Goal: Transaction & Acquisition: Subscribe to service/newsletter

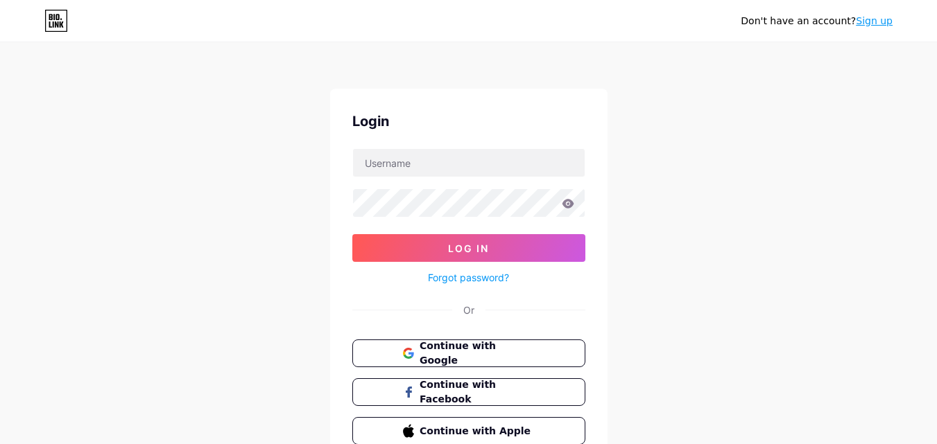
click at [730, 240] on div "Don't have an account? Sign up Login Log In Forgot password? Or Continue with G…" at bounding box center [468, 256] width 937 height 512
click at [873, 17] on link "Sign up" at bounding box center [873, 20] width 37 height 11
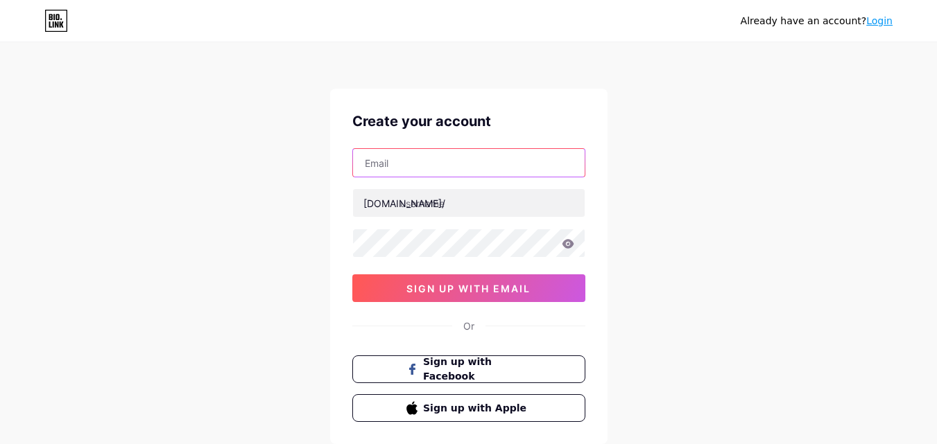
click at [462, 170] on input "text" at bounding box center [469, 163] width 232 height 28
paste input "[EMAIL_ADDRESS][DOMAIN_NAME]"
type input "[EMAIL_ADDRESS][DOMAIN_NAME]"
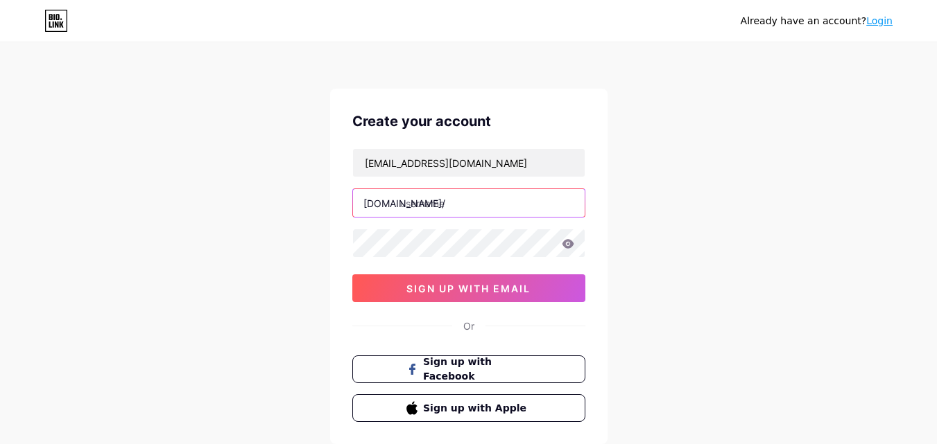
click at [446, 196] on input "text" at bounding box center [469, 203] width 232 height 28
paste input "mathieufabien"
type input "mathieufabien"
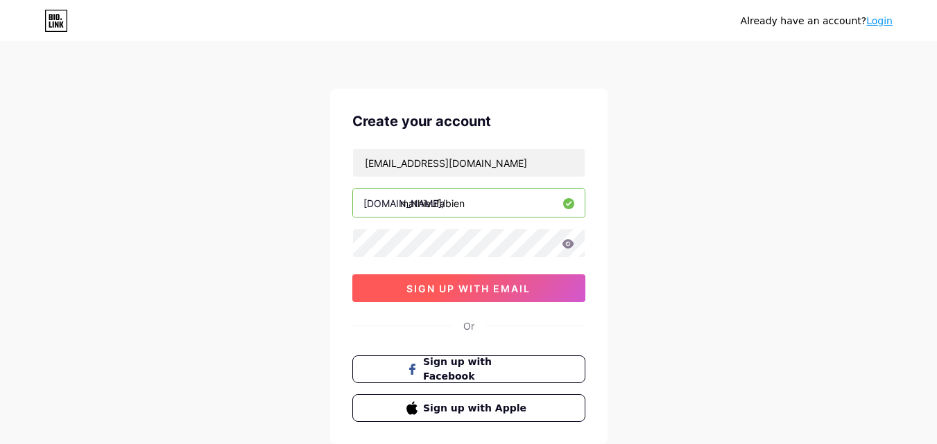
click at [400, 293] on button "sign up with email" at bounding box center [468, 289] width 233 height 28
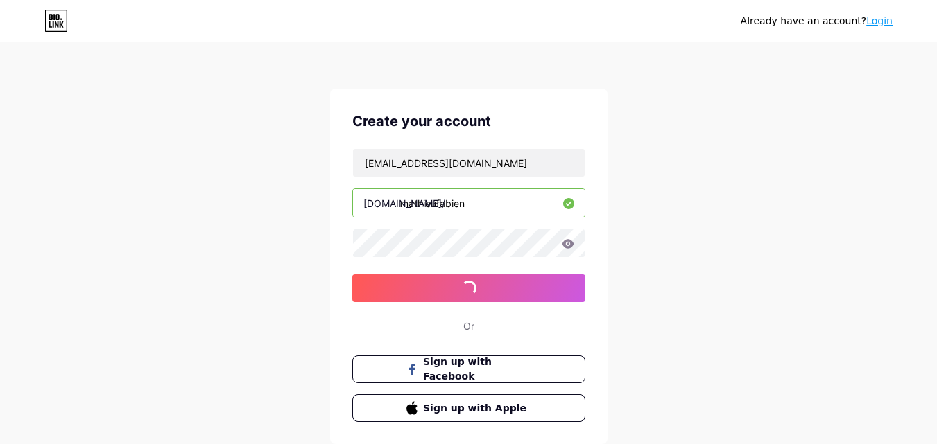
click at [571, 104] on div "Create your account [EMAIL_ADDRESS][DOMAIN_NAME] [DOMAIN_NAME]/ mathieufabien 0…" at bounding box center [468, 267] width 277 height 356
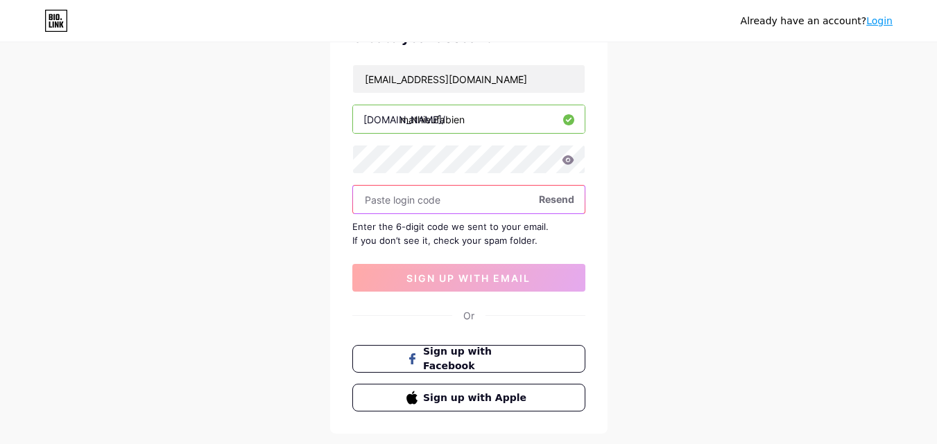
scroll to position [92, 0]
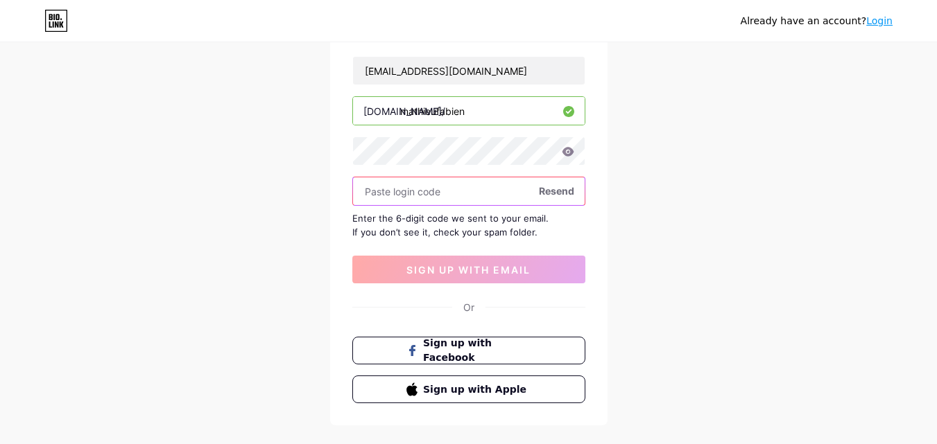
click at [433, 198] on input "text" at bounding box center [469, 191] width 232 height 28
paste input "814470"
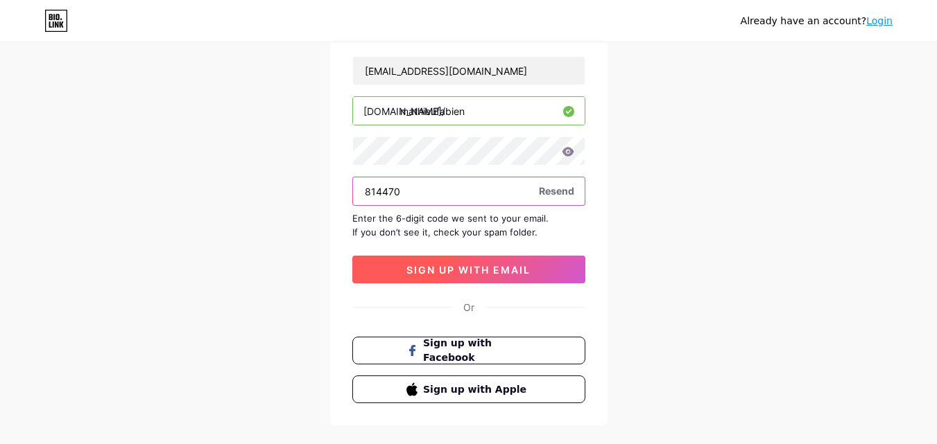
type input "814470"
click at [461, 266] on span "sign up with email" at bounding box center [468, 270] width 124 height 12
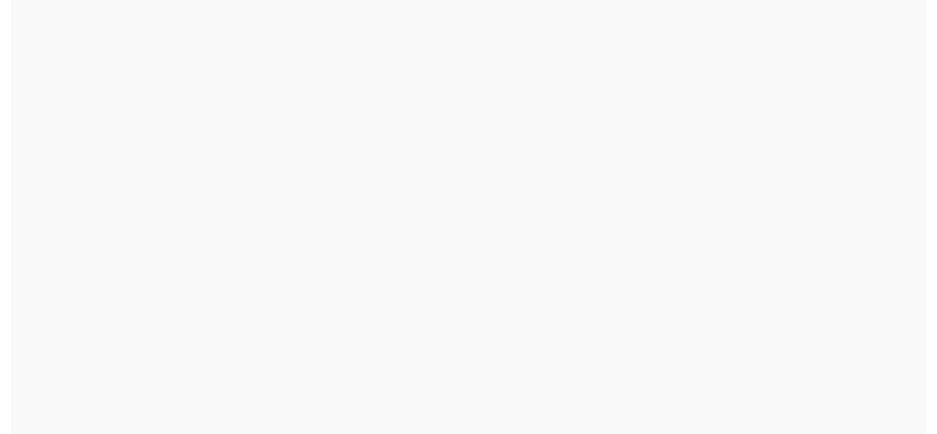
scroll to position [0, 0]
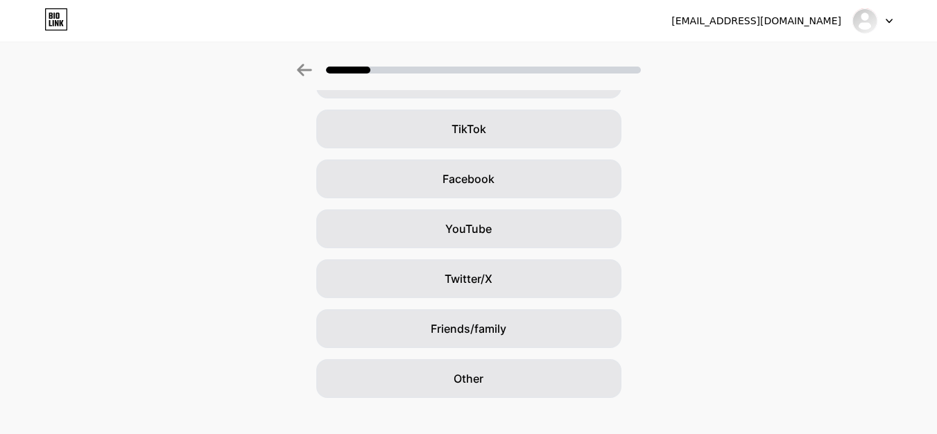
scroll to position [164, 0]
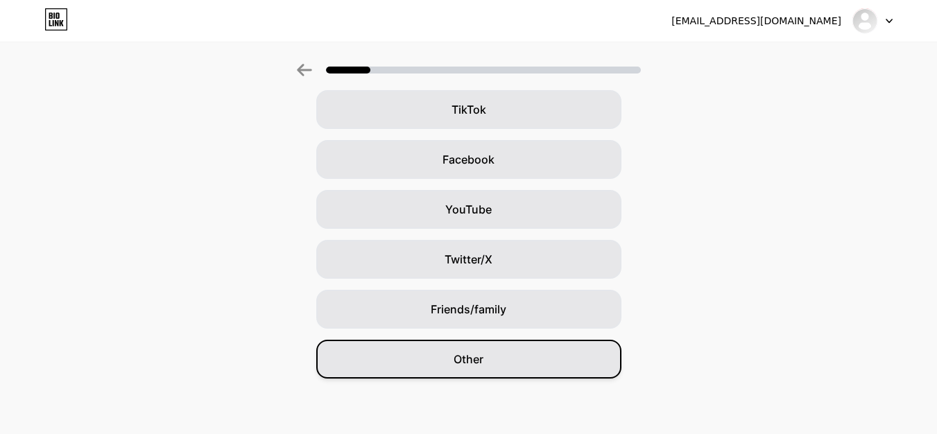
click at [524, 355] on div "Other" at bounding box center [468, 359] width 305 height 39
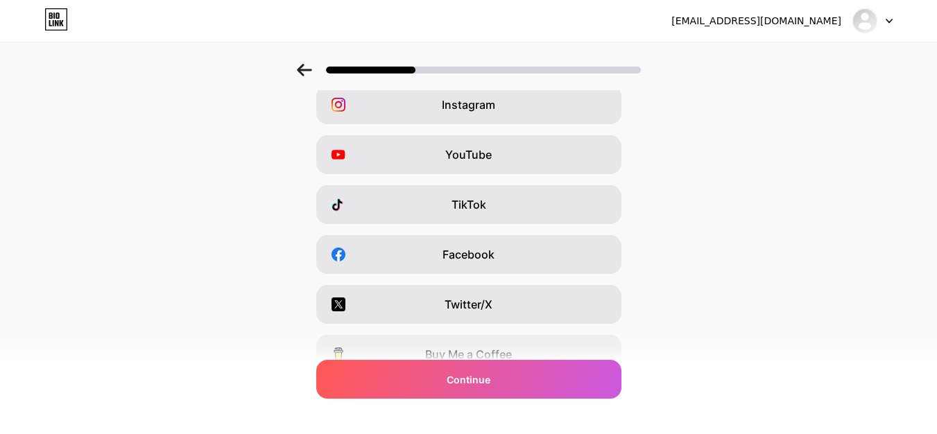
scroll to position [0, 0]
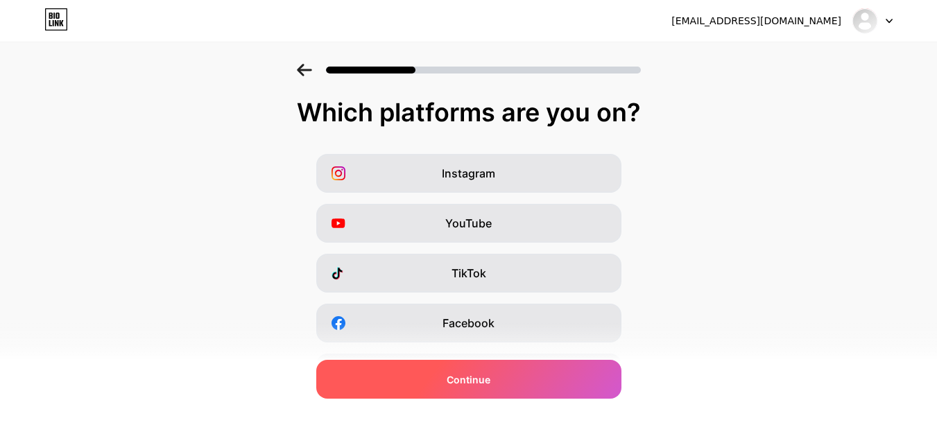
click at [568, 376] on div "Continue" at bounding box center [468, 379] width 305 height 39
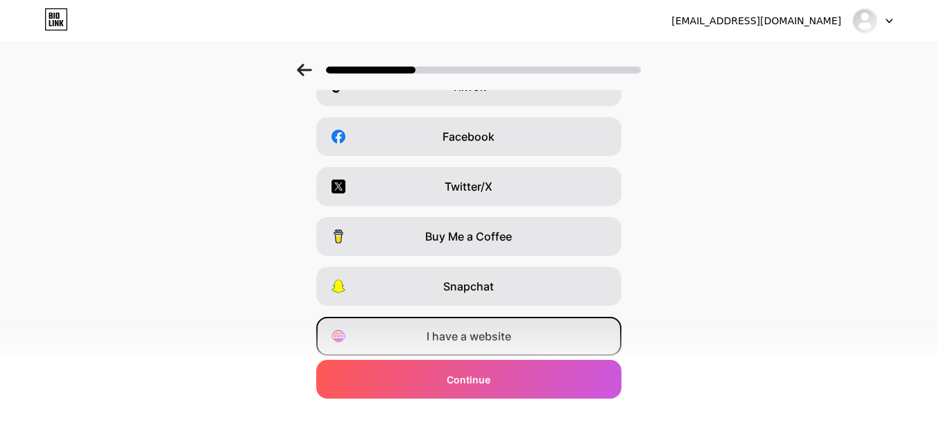
scroll to position [233, 0]
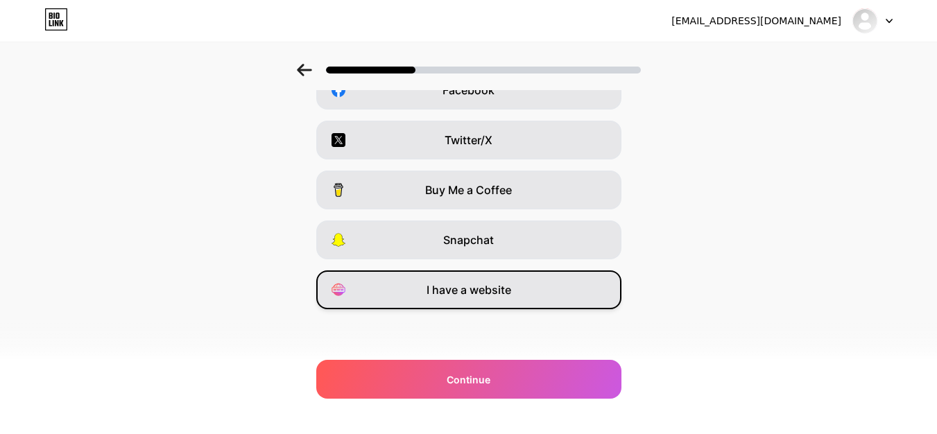
click at [518, 292] on div "I have a website" at bounding box center [468, 289] width 305 height 39
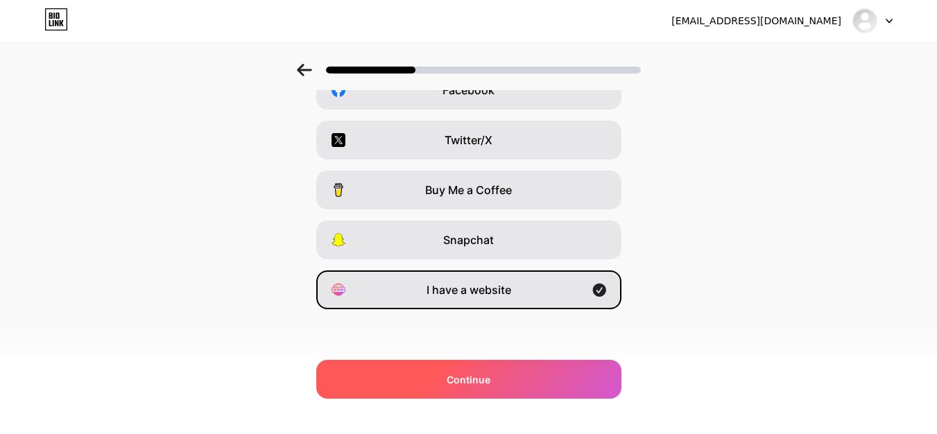
click at [467, 390] on div "Continue" at bounding box center [468, 379] width 305 height 39
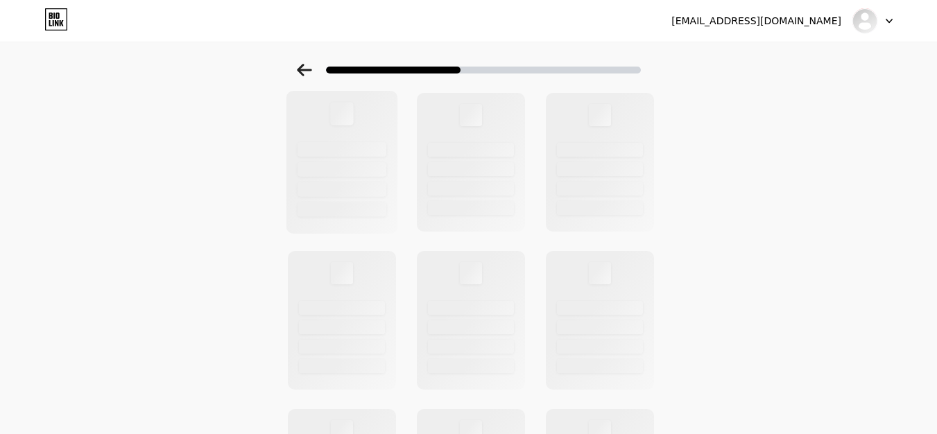
scroll to position [46, 0]
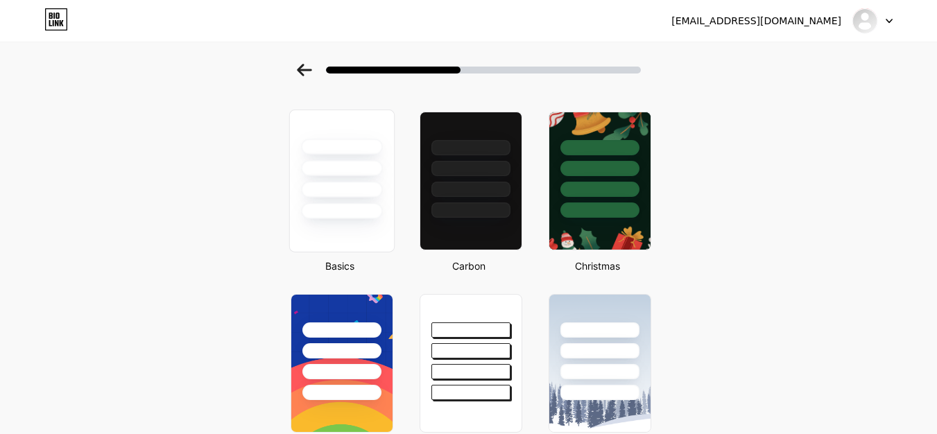
click at [327, 172] on div at bounding box center [341, 168] width 81 height 16
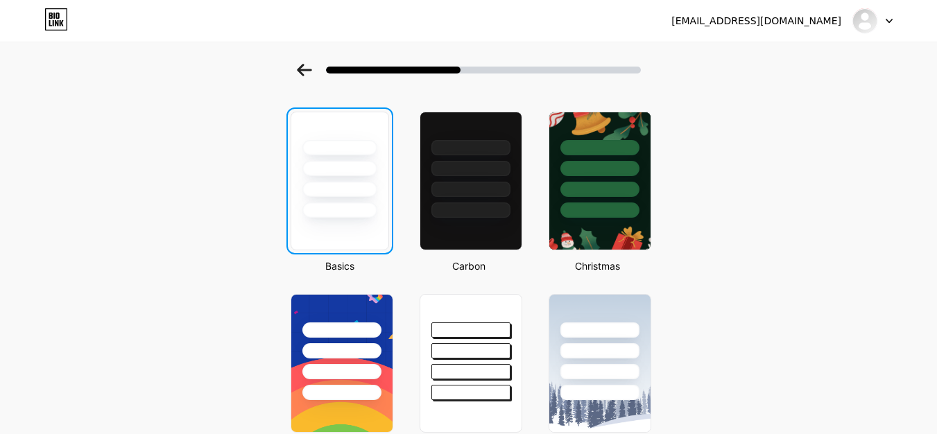
scroll to position [0, 0]
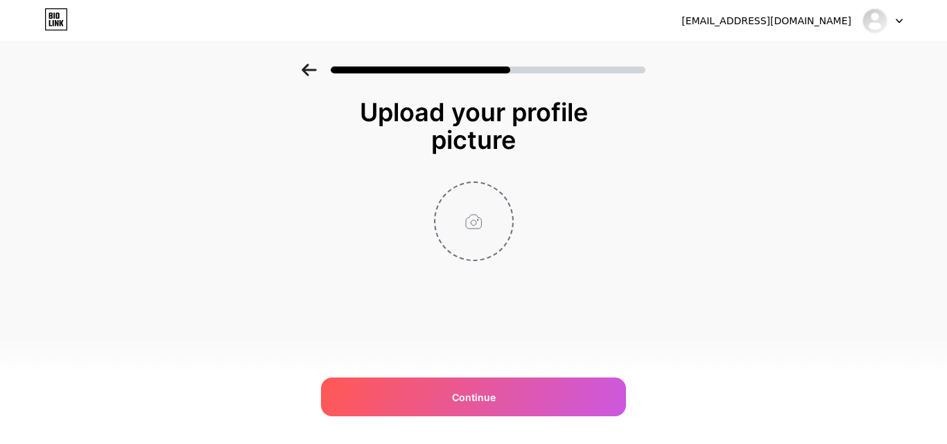
click at [495, 236] on input "file" at bounding box center [473, 221] width 77 height 77
type input "C:\fakepath\[PERSON_NAME].jpg"
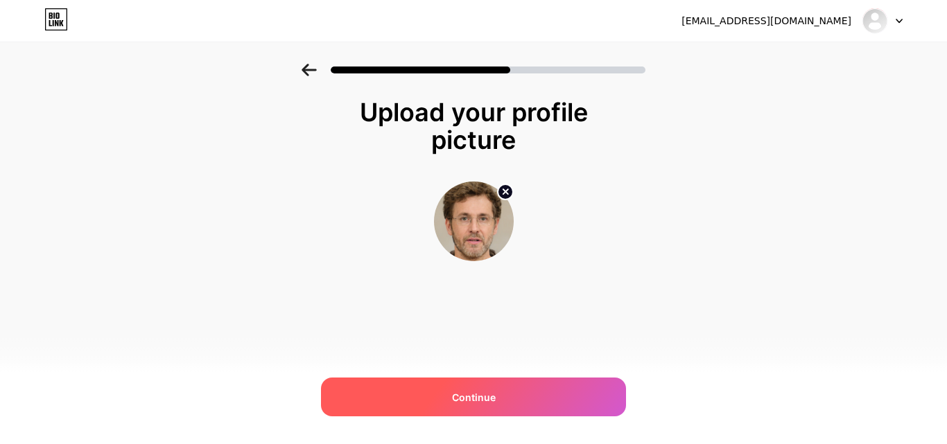
click at [498, 386] on div "Continue" at bounding box center [473, 397] width 305 height 39
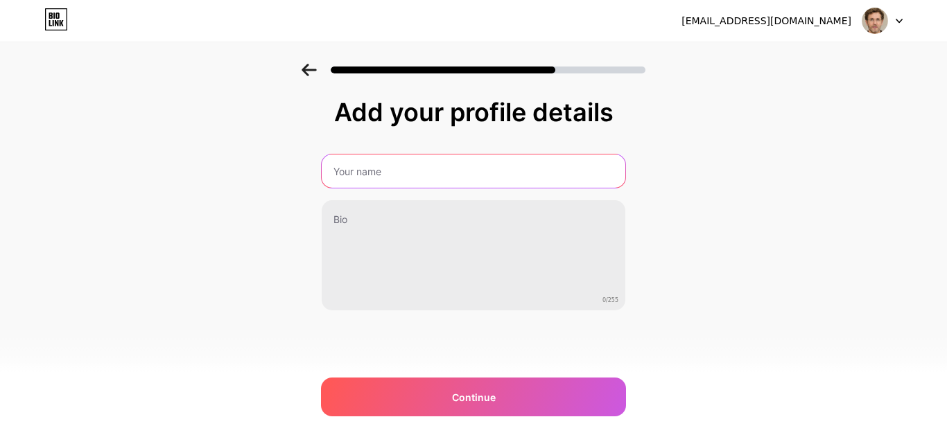
click at [425, 170] on input "text" at bounding box center [474, 171] width 304 height 33
paste input "[PERSON_NAME]"
type input "[PERSON_NAME]"
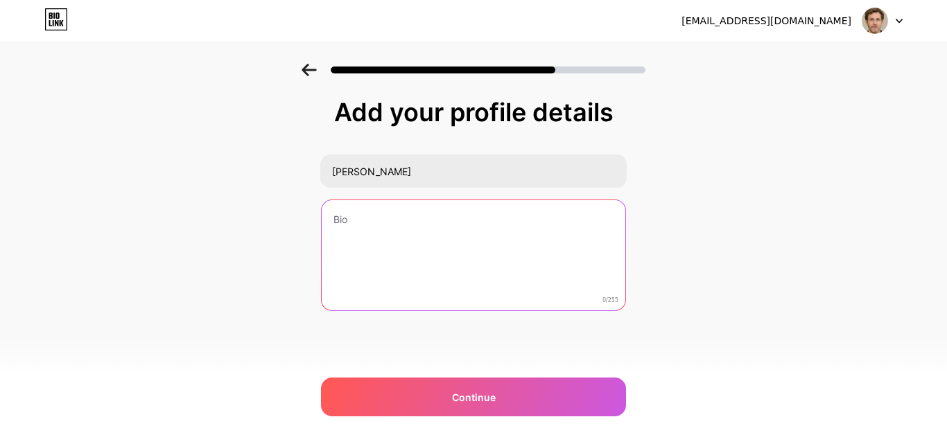
click at [473, 252] on textarea at bounding box center [474, 256] width 304 height 112
paste textarea "[PERSON_NAME] est un responsable de contenu passionné chez Lasolda, une platefo…"
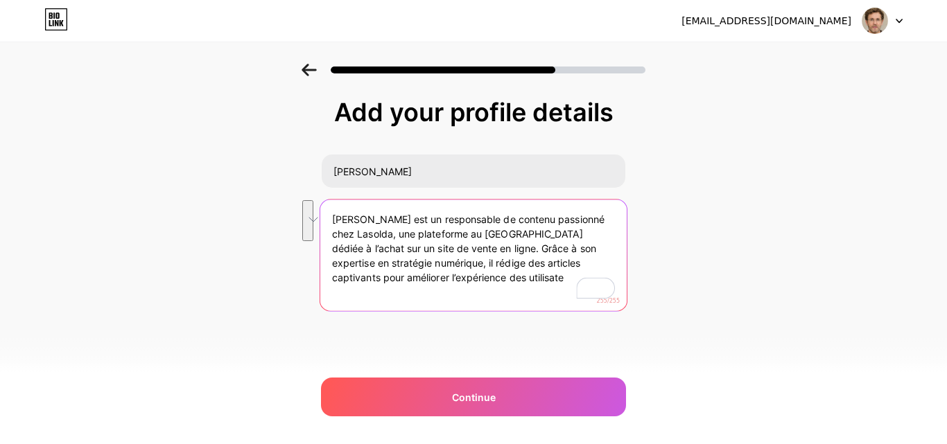
drag, startPoint x: 460, startPoint y: 282, endPoint x: 438, endPoint y: 254, distance: 36.1
click at [438, 254] on textarea "[PERSON_NAME] est un responsable de contenu passionné chez Lasolda, une platefo…" at bounding box center [473, 256] width 306 height 113
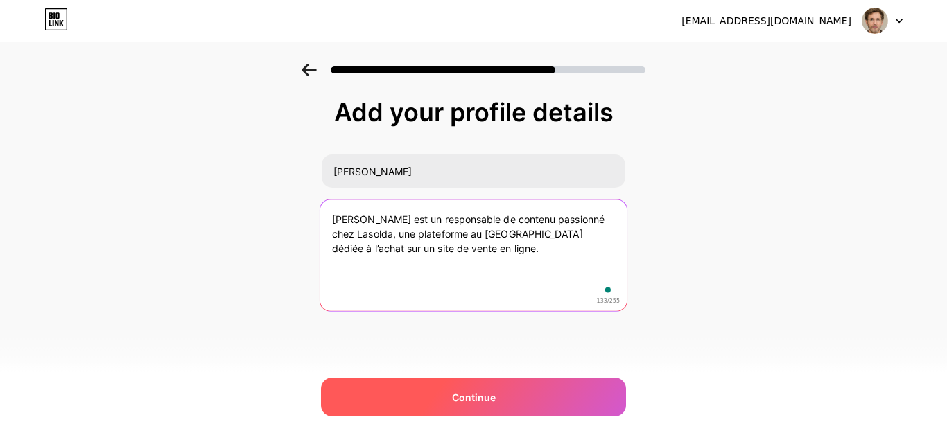
type textarea "[PERSON_NAME] est un responsable de contenu passionné chez Lasolda, une platefo…"
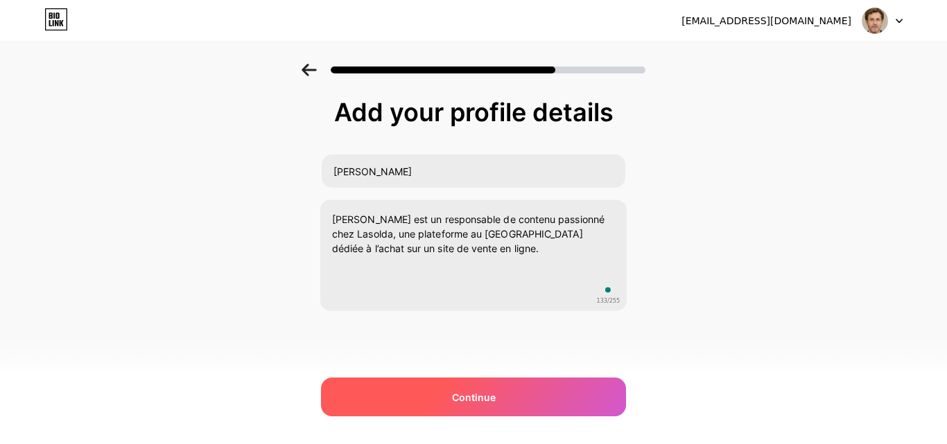
click at [460, 396] on span "Continue" at bounding box center [474, 397] width 44 height 15
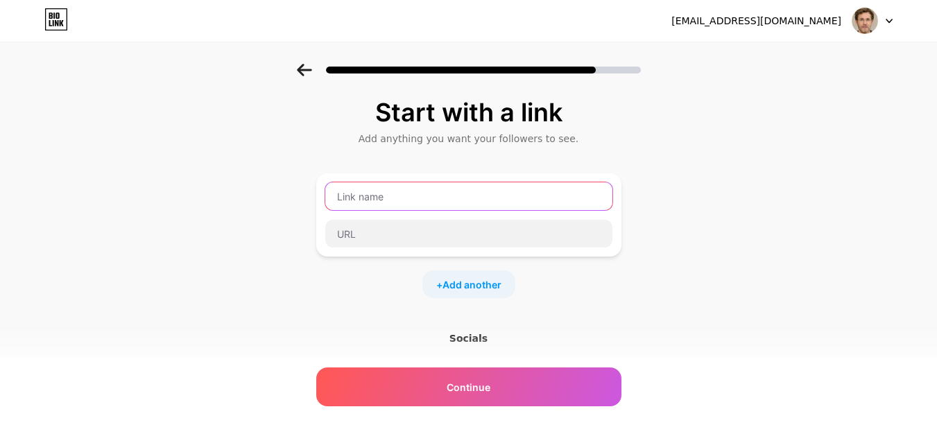
click at [443, 196] on input "text" at bounding box center [468, 196] width 287 height 28
paste input "Meilleure boutique en ligne au [GEOGRAPHIC_DATA]"
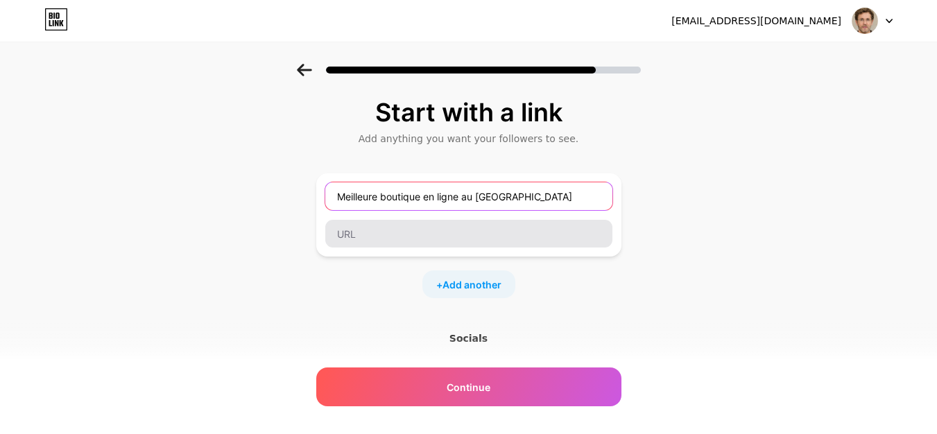
type input "Meilleure boutique en ligne au [GEOGRAPHIC_DATA]"
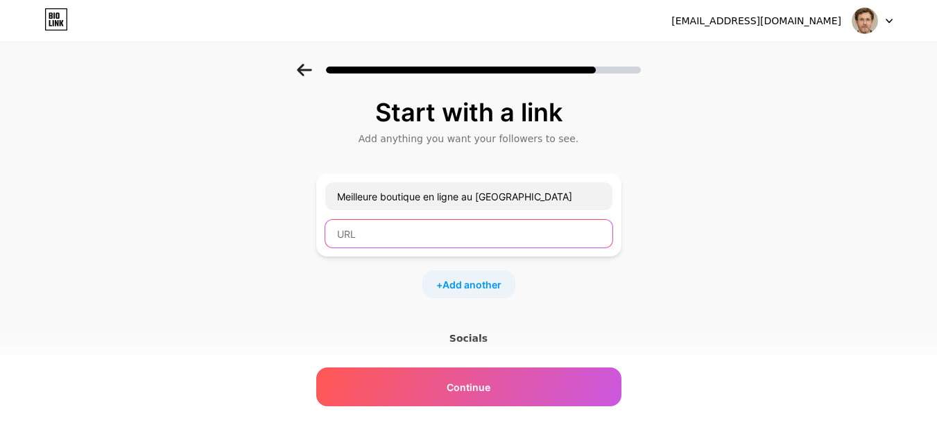
click at [411, 234] on input "text" at bounding box center [468, 234] width 287 height 28
paste input "[URL][DOMAIN_NAME]"
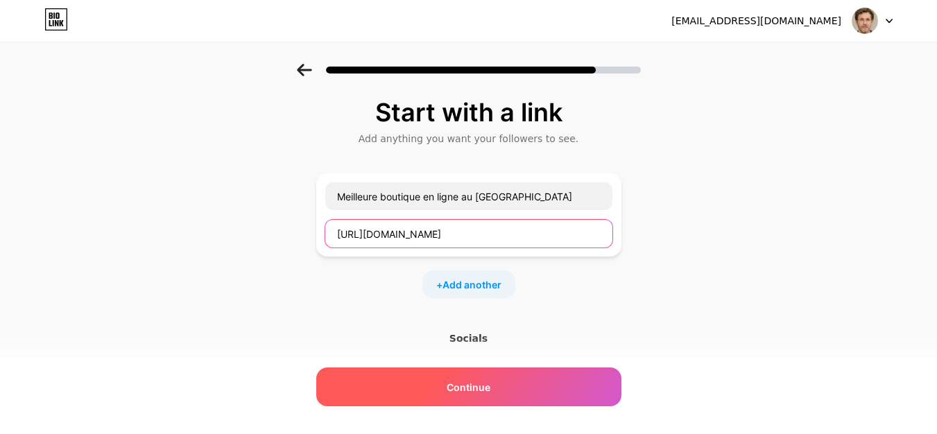
type input "[URL][DOMAIN_NAME]"
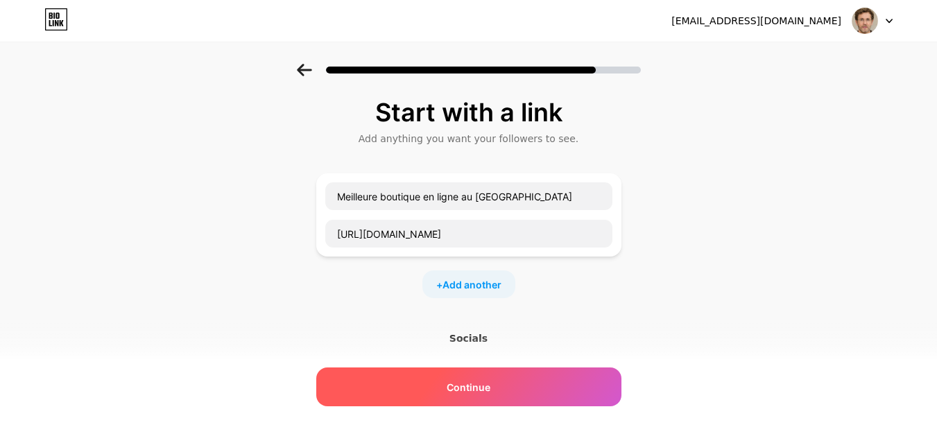
click at [519, 390] on div "Continue" at bounding box center [468, 386] width 305 height 39
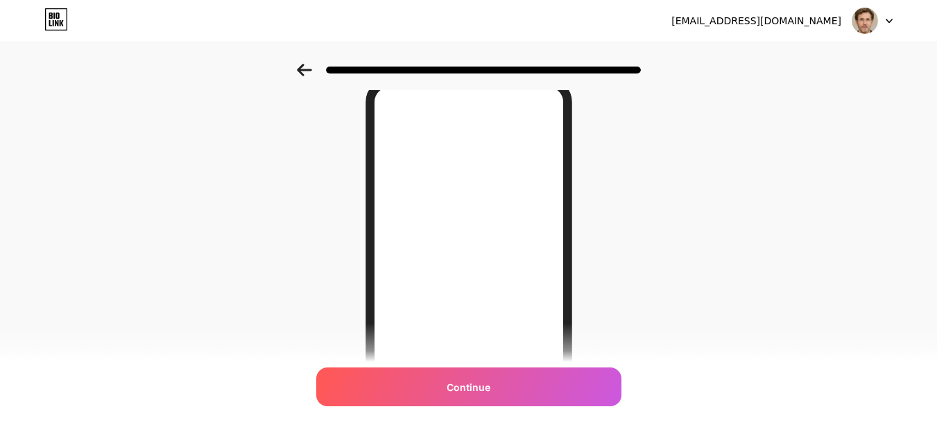
scroll to position [92, 0]
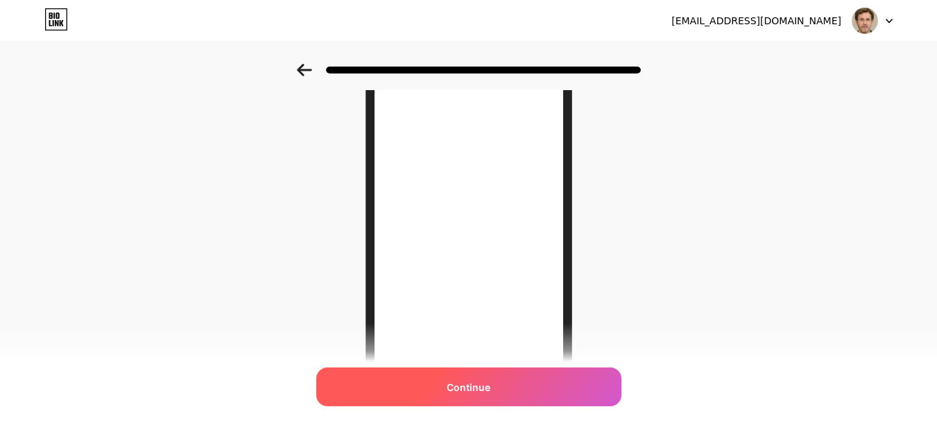
click at [516, 396] on div "Continue" at bounding box center [468, 386] width 305 height 39
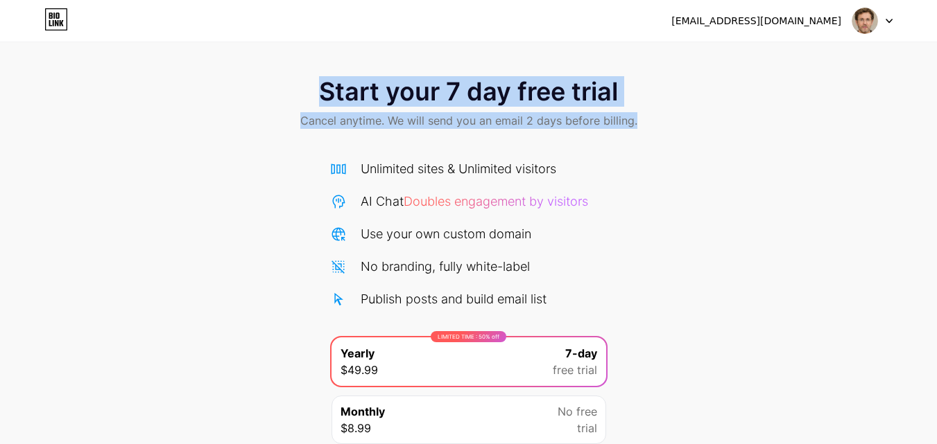
drag, startPoint x: 306, startPoint y: 91, endPoint x: 663, endPoint y: 99, distance: 357.1
click at [659, 89] on div "Start your 7 day free trial Cancel anytime. We will send you an email 2 days be…" at bounding box center [468, 105] width 937 height 82
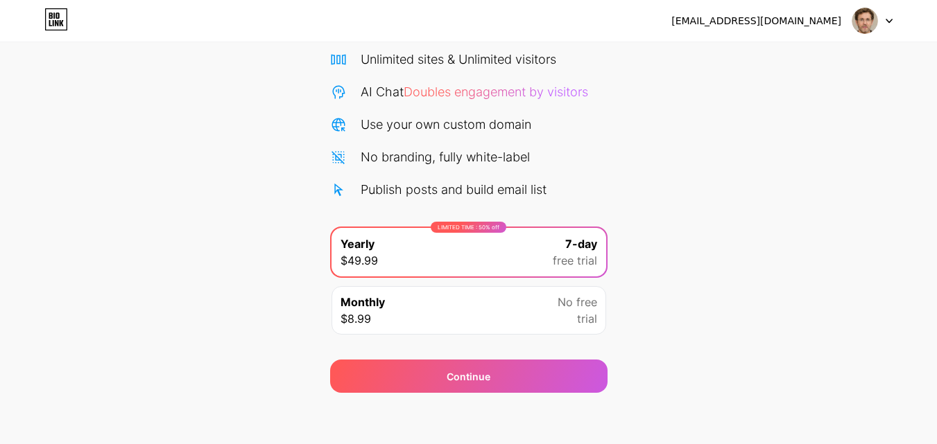
scroll to position [114, 0]
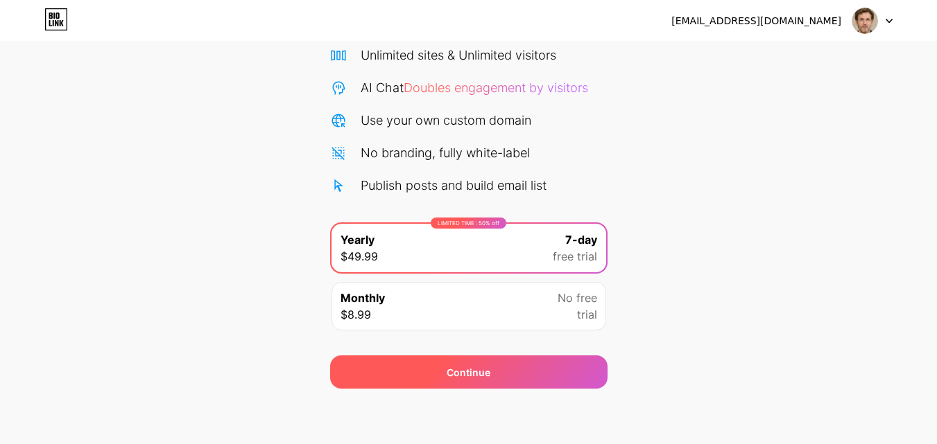
click at [548, 369] on div "Continue" at bounding box center [468, 372] width 277 height 33
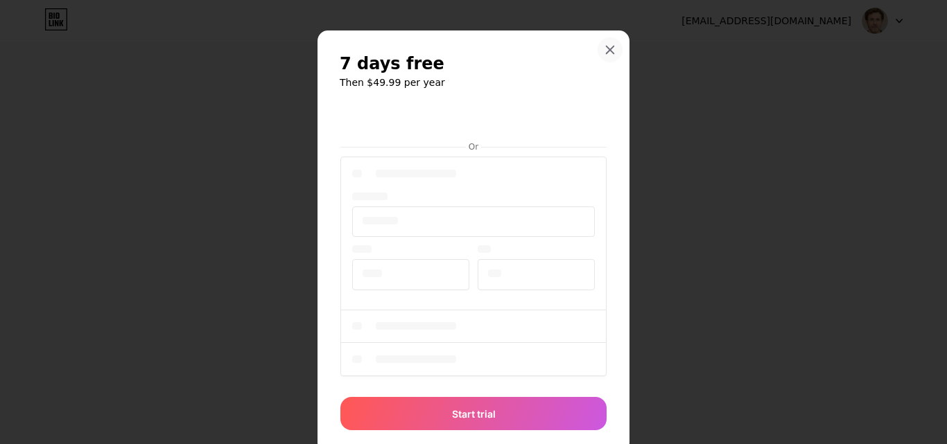
click at [607, 53] on icon at bounding box center [611, 50] width 8 height 8
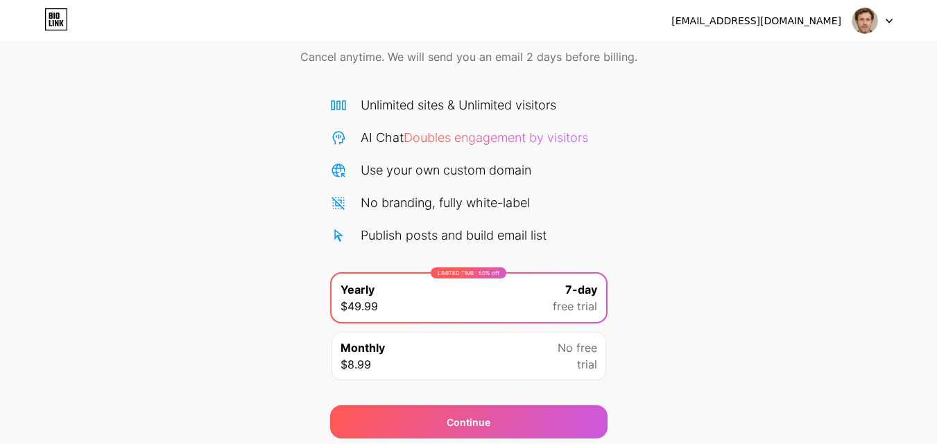
scroll to position [0, 0]
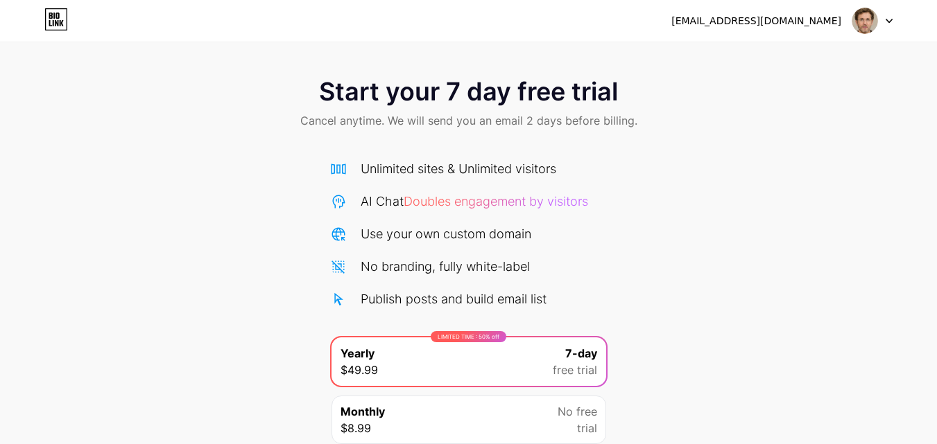
click at [880, 18] on div at bounding box center [872, 20] width 40 height 25
click at [63, 26] on icon at bounding box center [62, 23] width 4 height 6
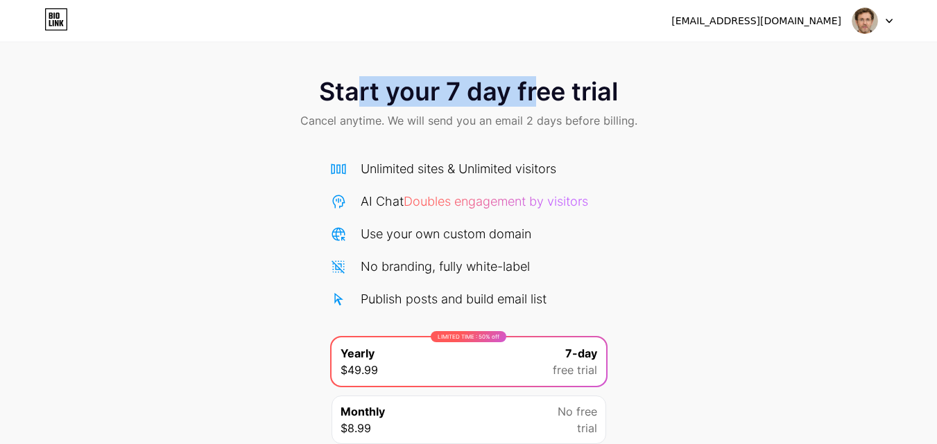
drag, startPoint x: 352, startPoint y: 94, endPoint x: 531, endPoint y: 95, distance: 178.9
click at [531, 95] on span "Start your 7 day free trial" at bounding box center [468, 92] width 299 height 28
click at [553, 97] on span "Start your 7 day free trial" at bounding box center [468, 92] width 299 height 28
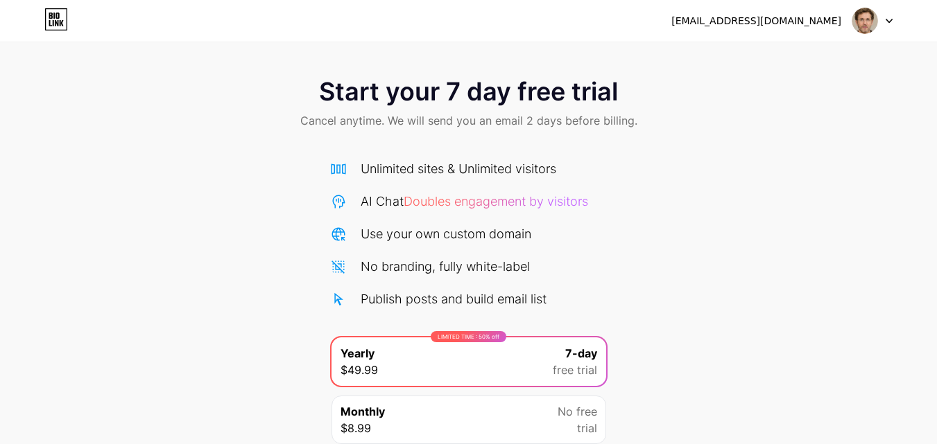
click at [813, 26] on div "[EMAIL_ADDRESS][DOMAIN_NAME]" at bounding box center [756, 21] width 170 height 15
click at [62, 24] on icon at bounding box center [62, 23] width 4 height 6
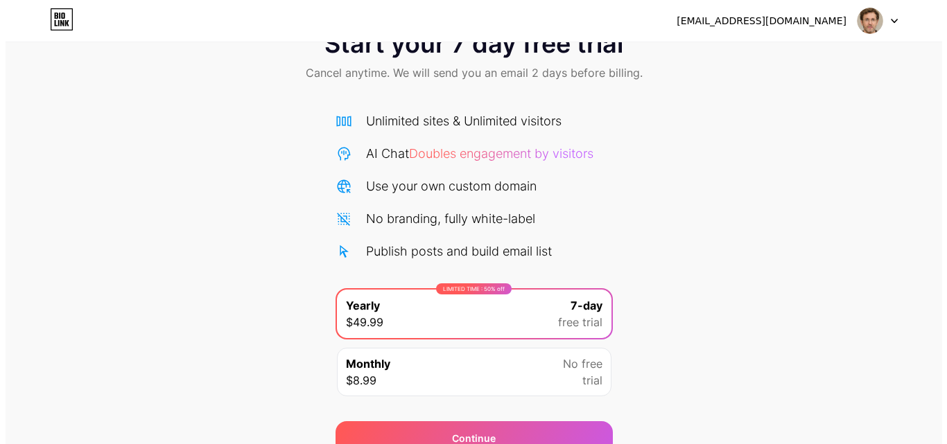
scroll to position [114, 0]
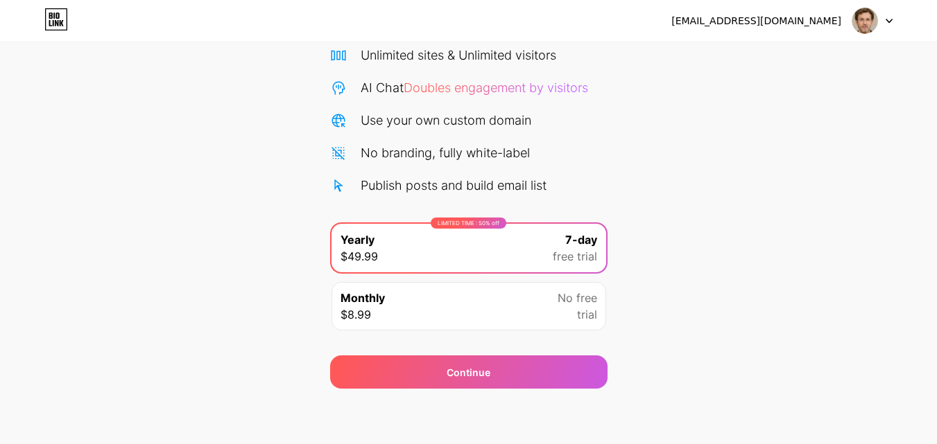
click at [504, 294] on div "Monthly $8.99 No free trial" at bounding box center [468, 306] width 275 height 49
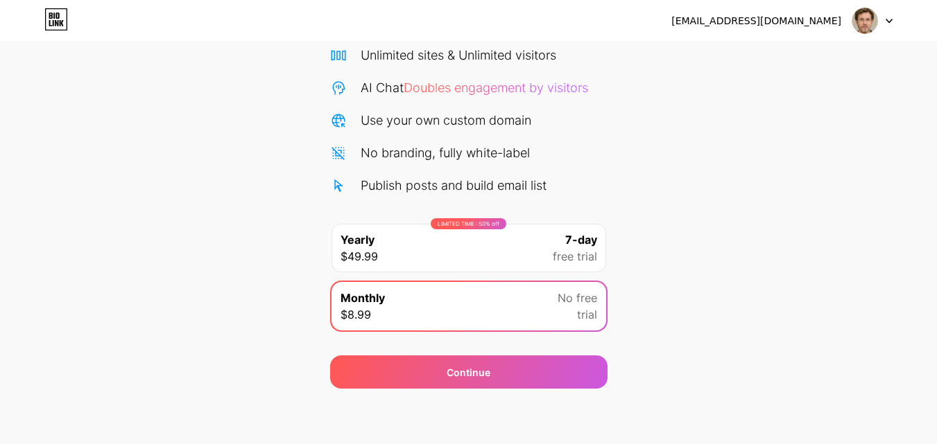
click at [466, 247] on div "LIMITED TIME : 50% off Yearly $49.99 7-day free trial" at bounding box center [468, 248] width 275 height 49
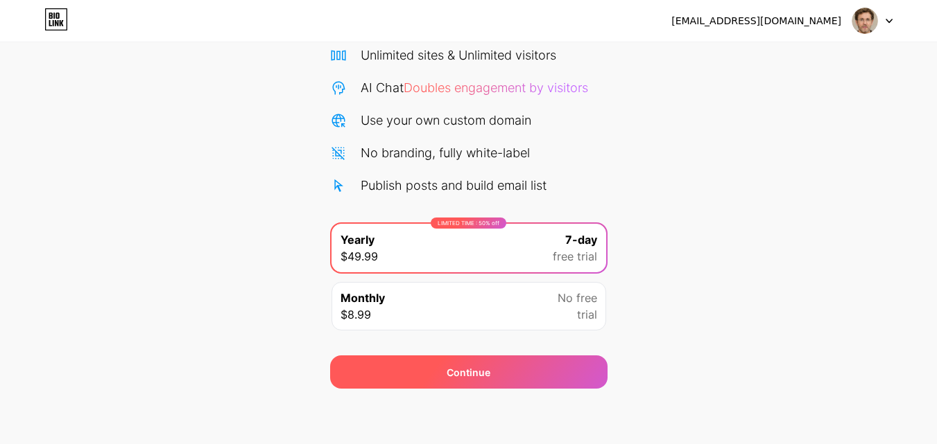
click at [464, 378] on div "Continue" at bounding box center [468, 372] width 44 height 15
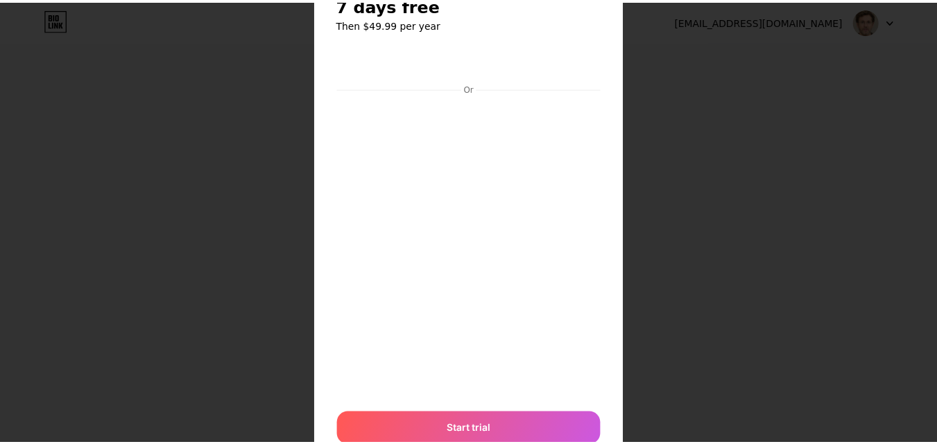
scroll to position [0, 0]
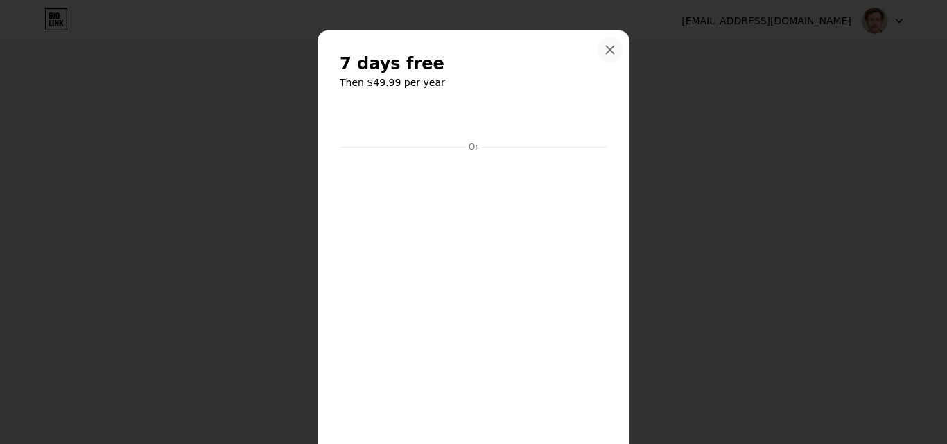
click at [605, 52] on icon at bounding box center [610, 49] width 11 height 11
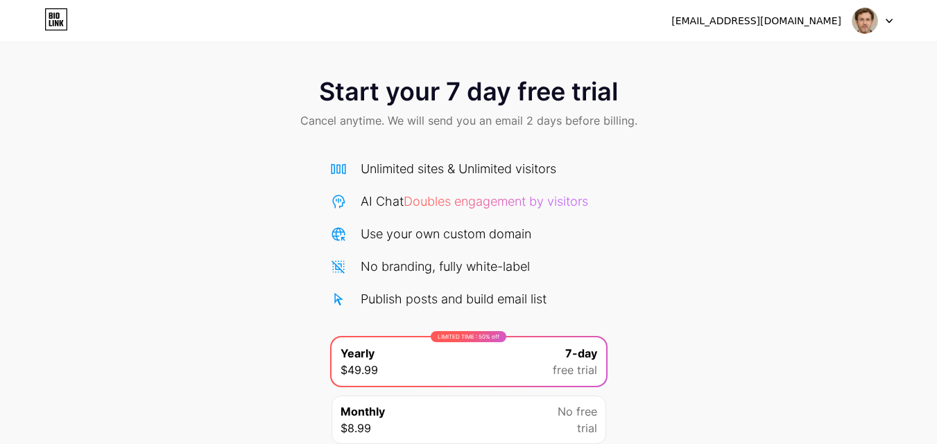
click at [887, 19] on icon at bounding box center [888, 21] width 7 height 5
